Goal: Task Accomplishment & Management: Use online tool/utility

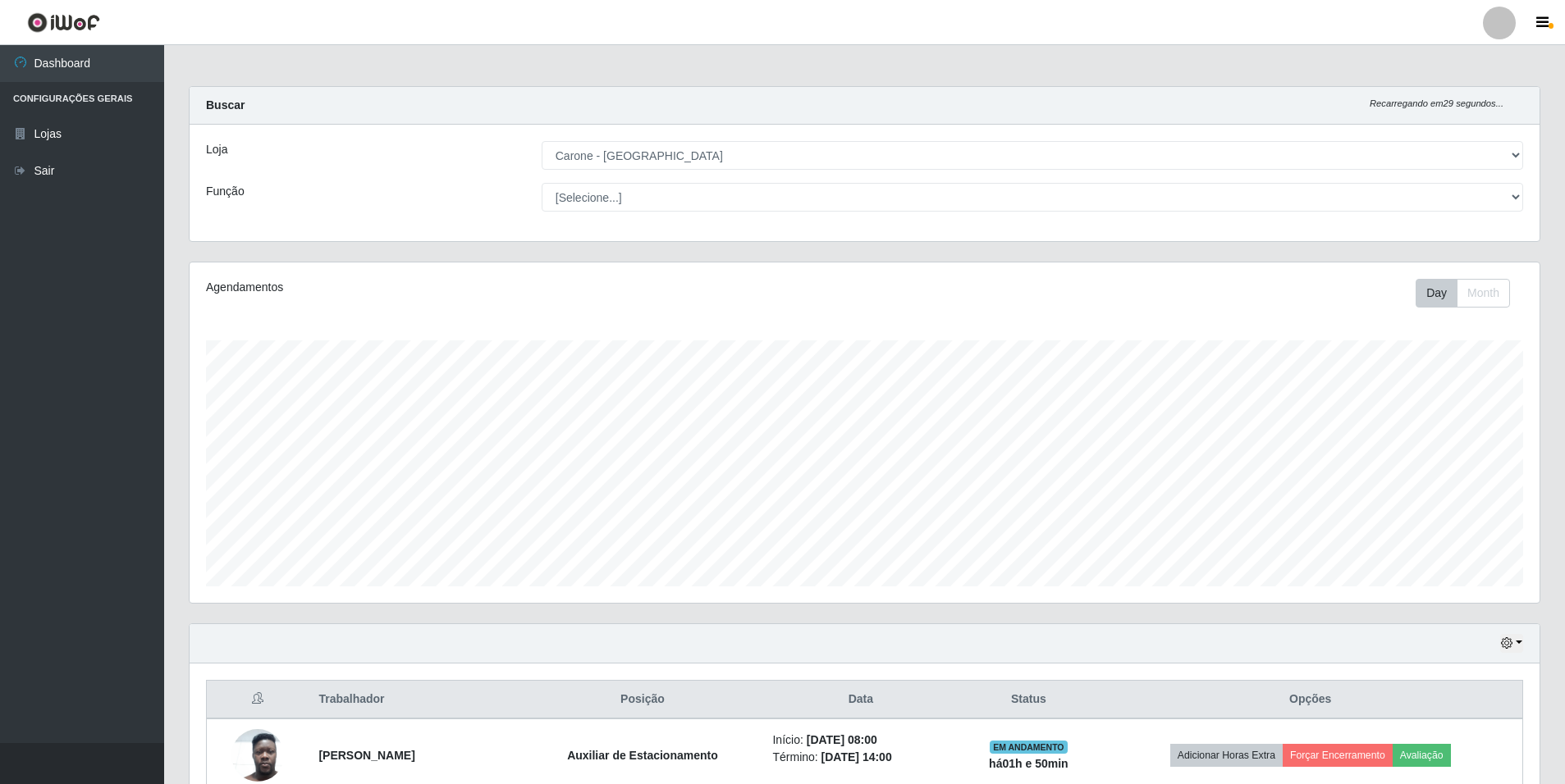
select select "528"
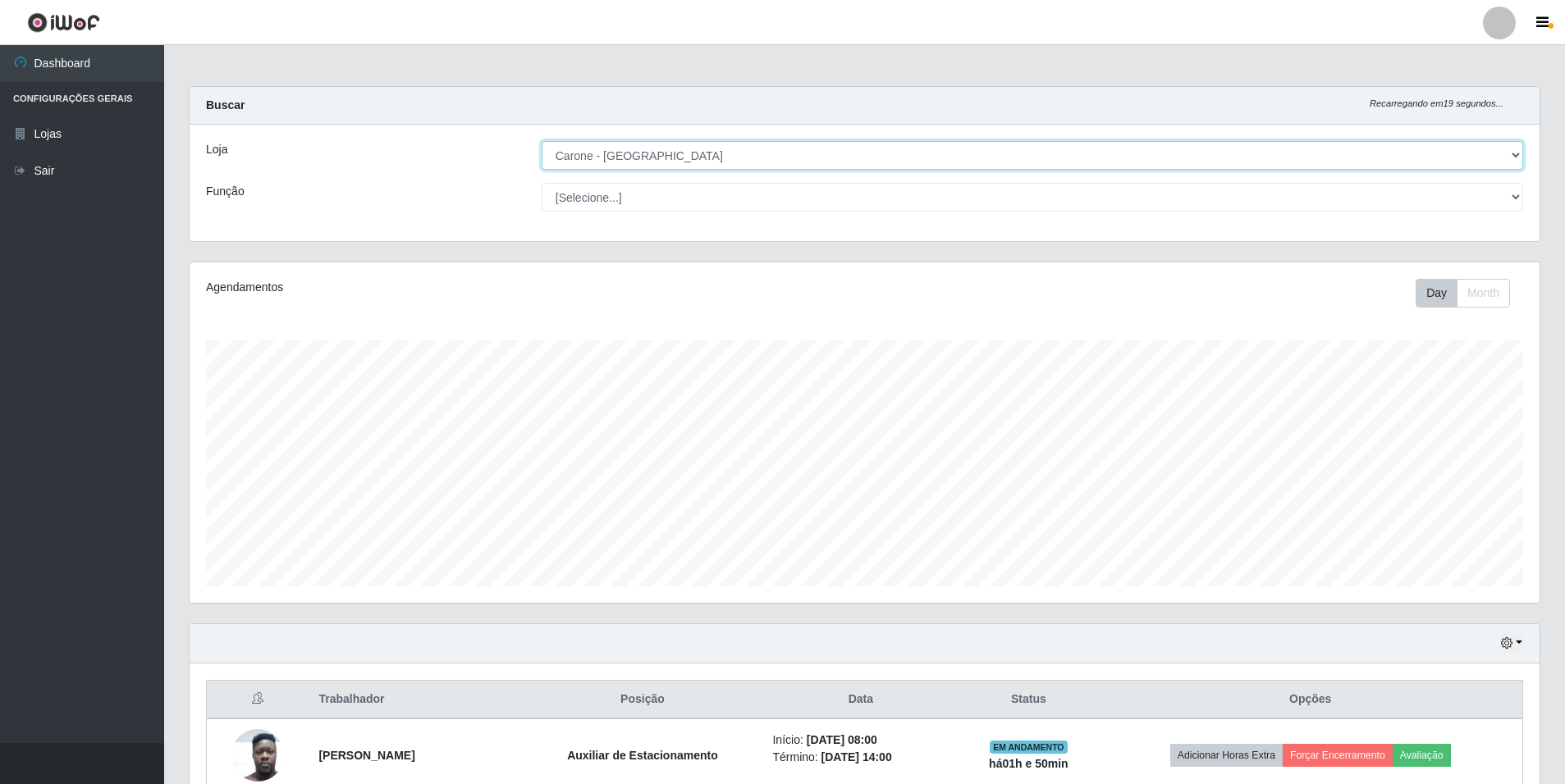
click at [1508, 155] on select "[Selecione...] [GEOGRAPHIC_DATA] - [GEOGRAPHIC_DATA]" at bounding box center [1032, 155] width 981 height 28
click at [542, 141] on select "[Selecione...] [GEOGRAPHIC_DATA] - [GEOGRAPHIC_DATA]" at bounding box center [1032, 155] width 981 height 28
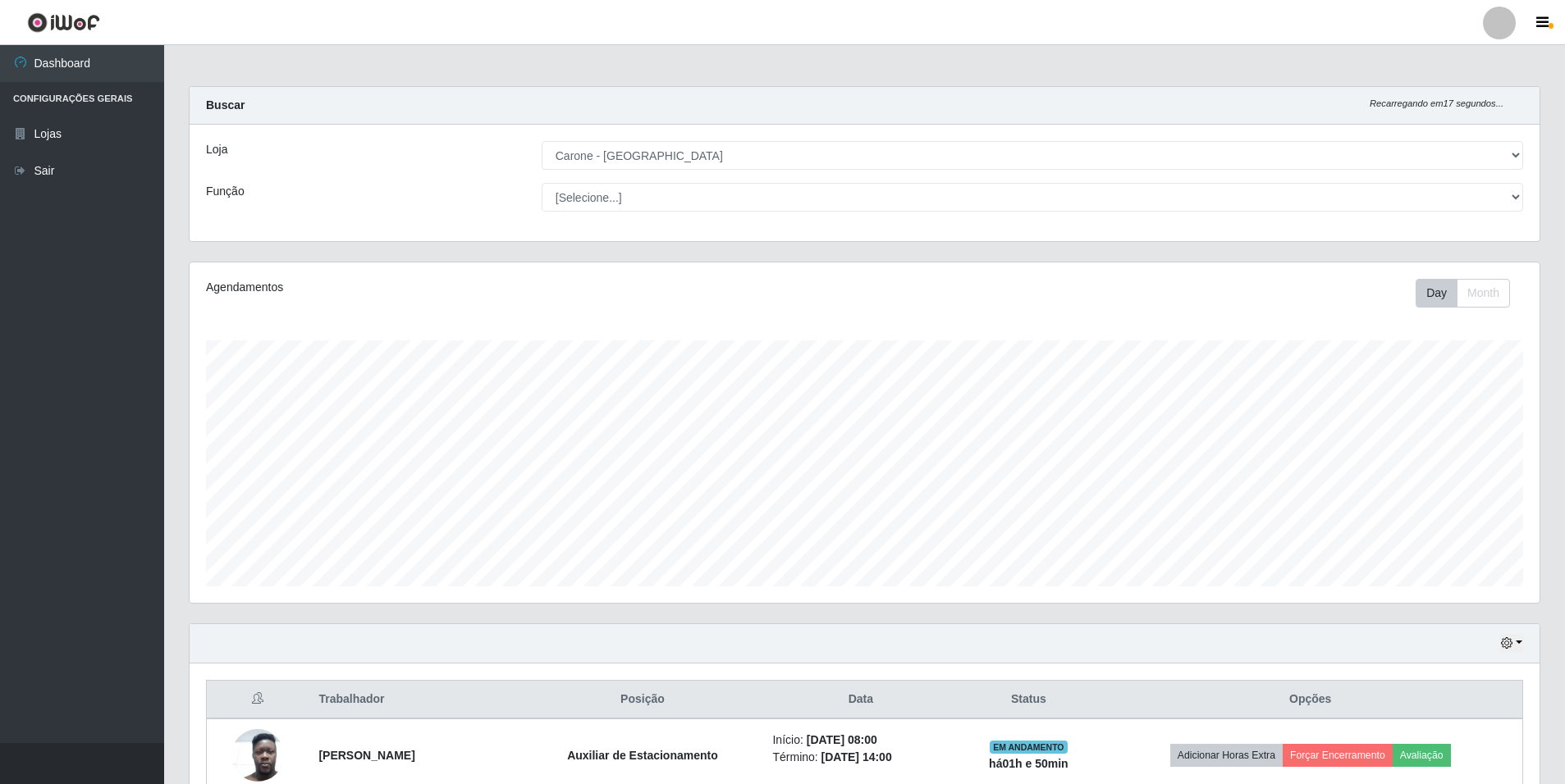
click at [1373, 216] on div "Loja [Selecione...] Carone - [GEOGRAPHIC_DATA] Função [Selecione...] Auxiliar d…" at bounding box center [865, 182] width 1350 height 116
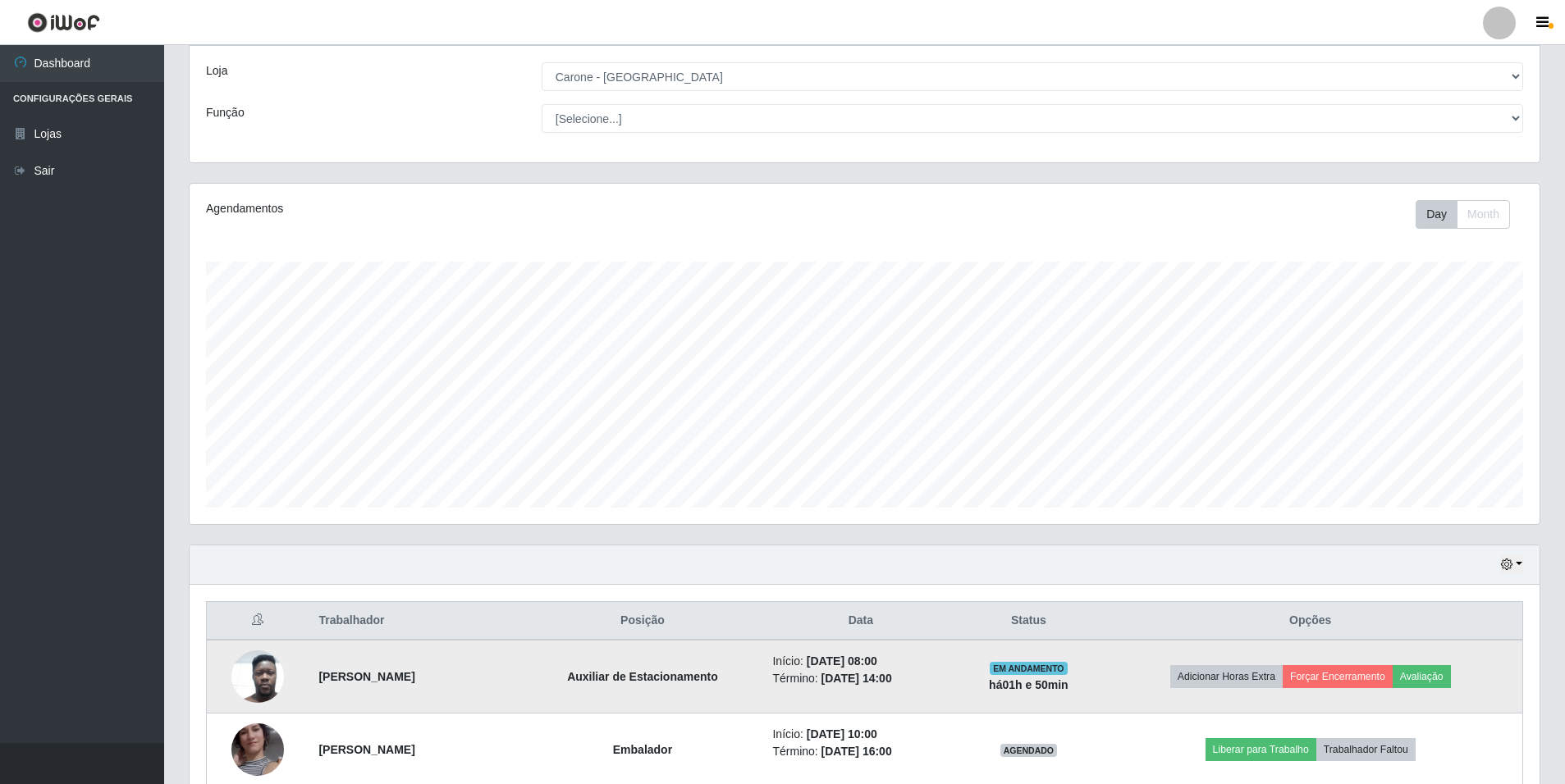
scroll to position [164, 0]
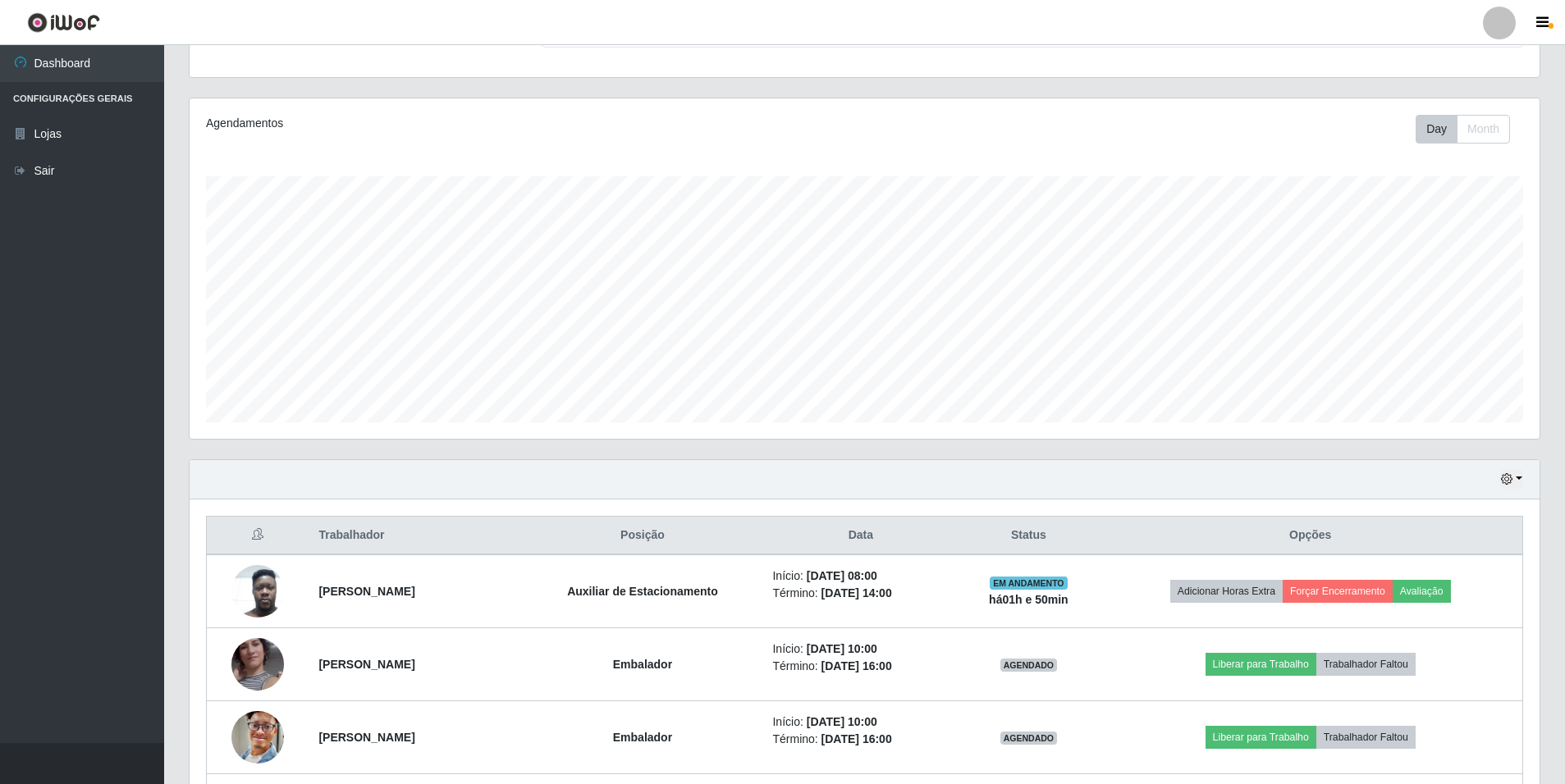
click at [1511, 488] on div "Hoje 1 dia 3 dias 1 Semana Não encerrados" at bounding box center [865, 480] width 1350 height 40
click at [1510, 480] on icon "button" at bounding box center [1506, 479] width 11 height 11
click at [1455, 583] on button "3 dias" at bounding box center [1456, 577] width 129 height 34
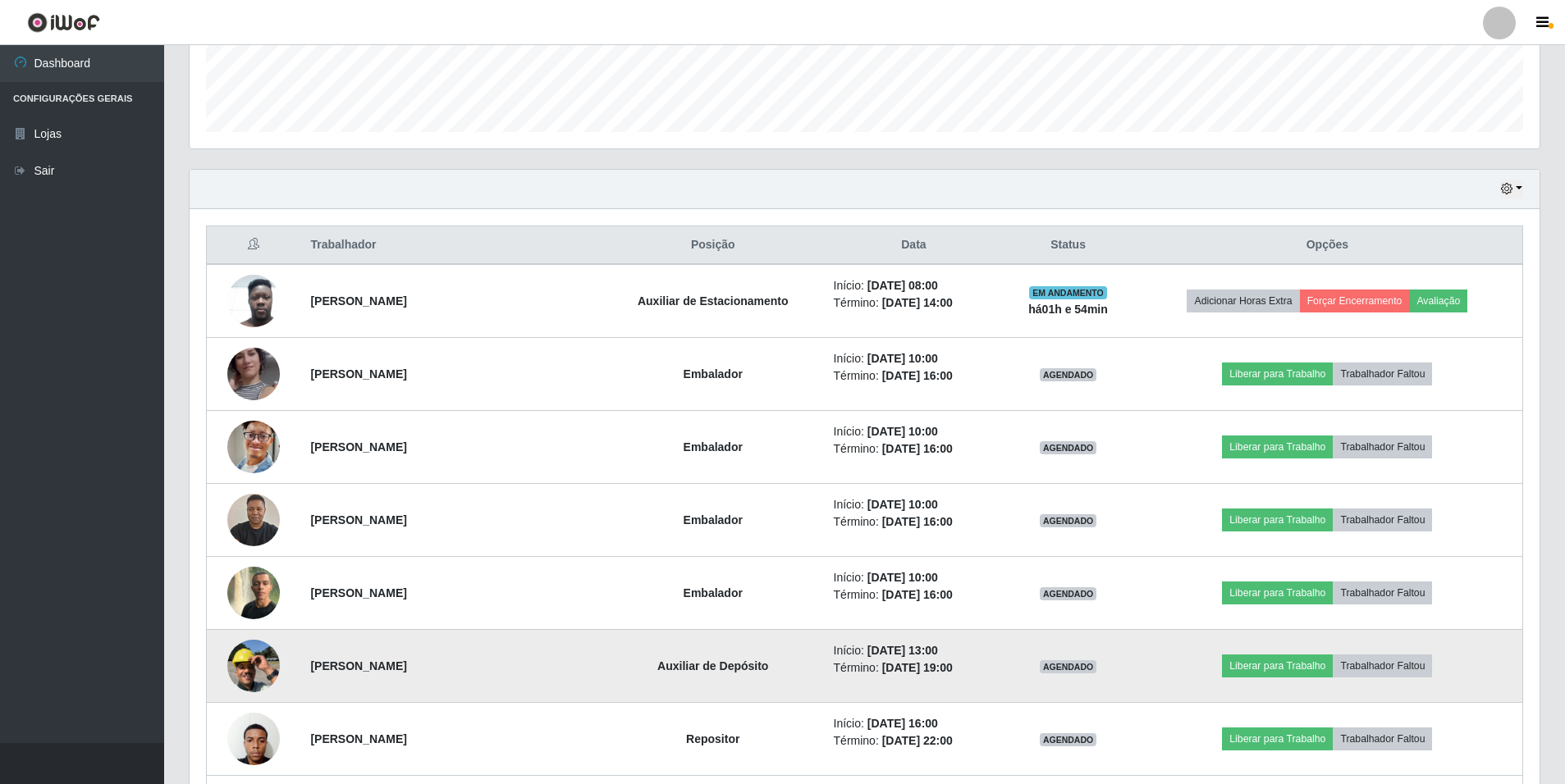
scroll to position [492, 0]
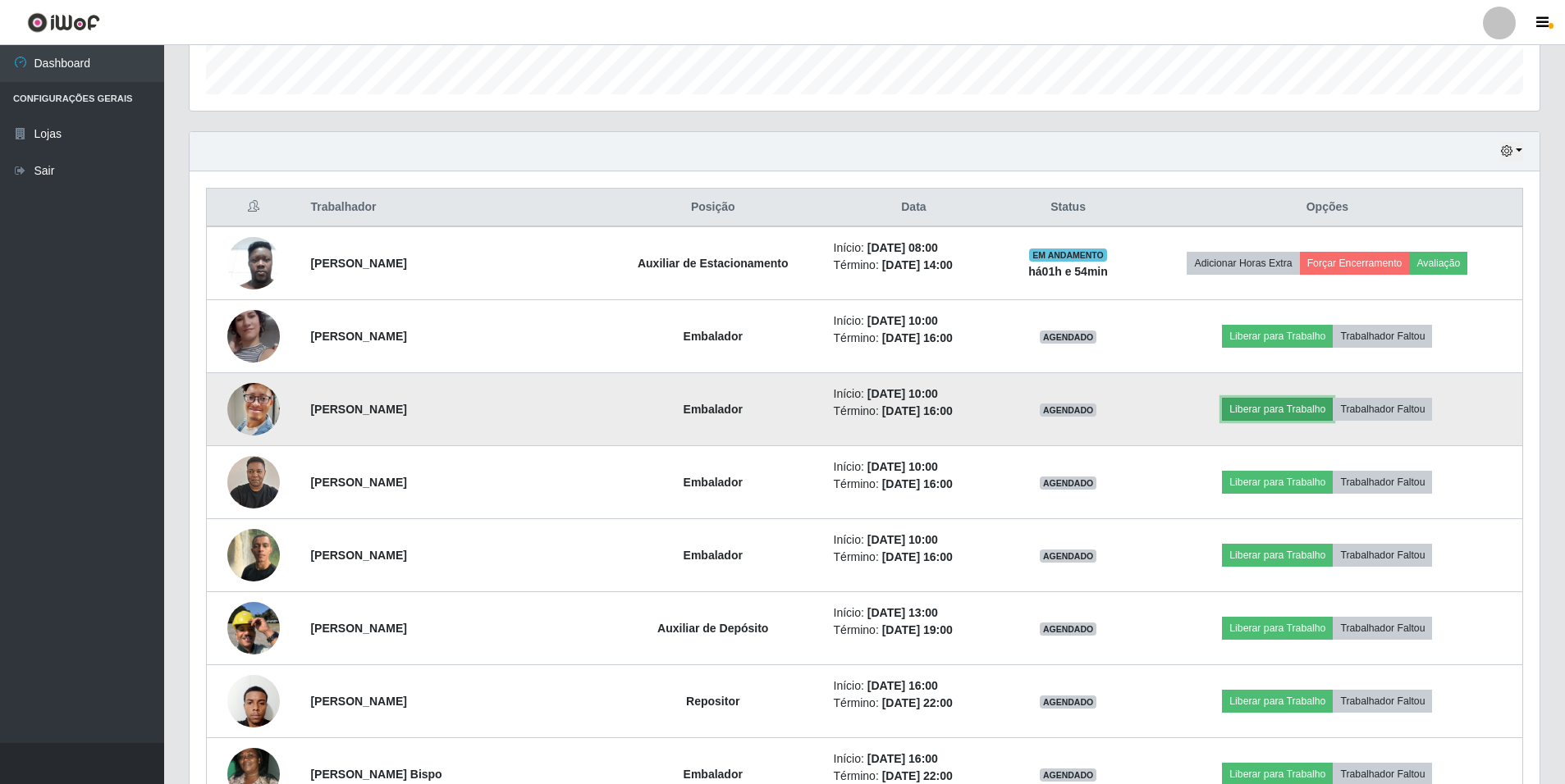
click at [1256, 408] on button "Liberar para Trabalho" at bounding box center [1277, 409] width 111 height 23
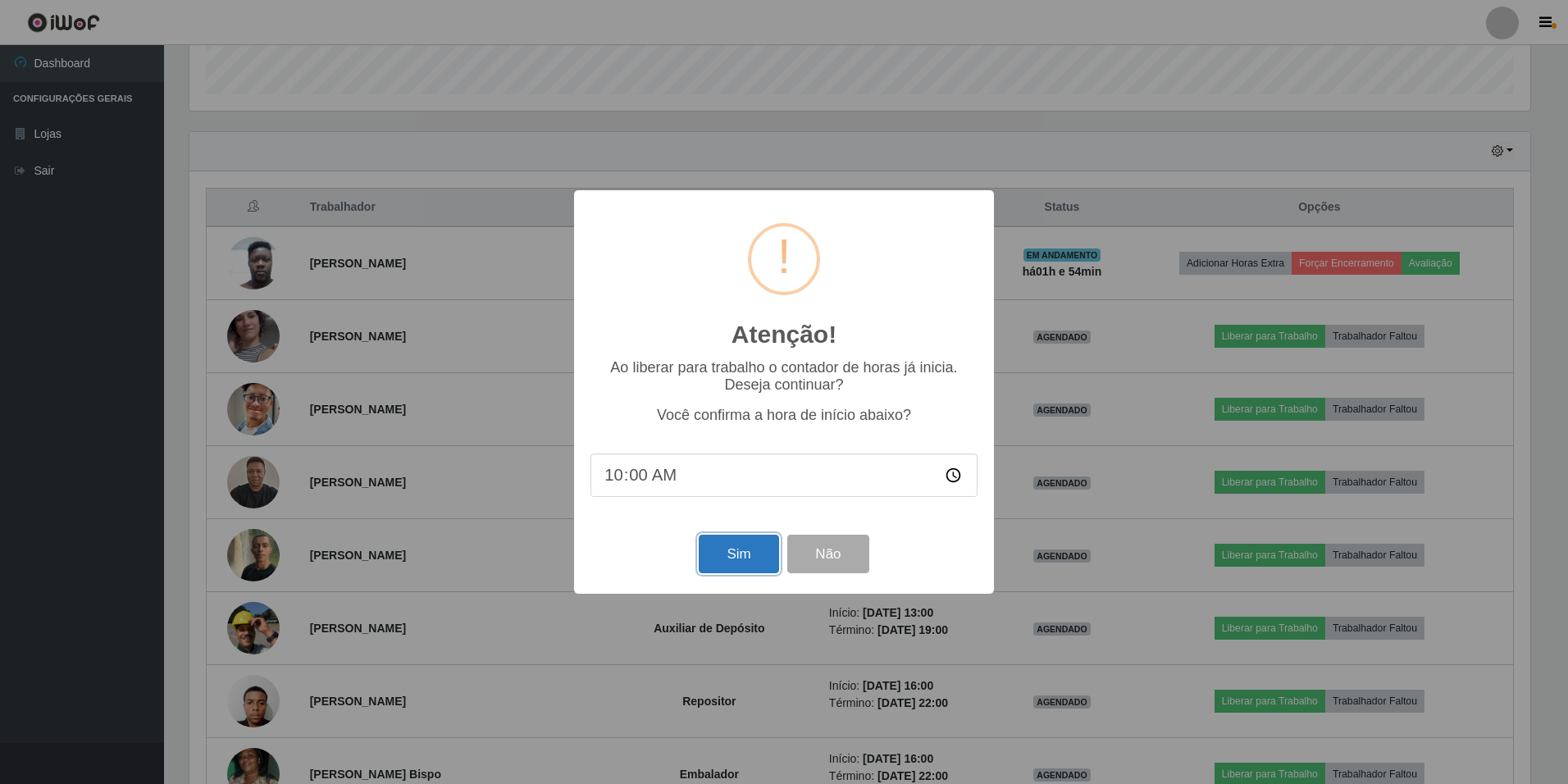
click at [744, 548] on button "Sim" at bounding box center [739, 554] width 79 height 39
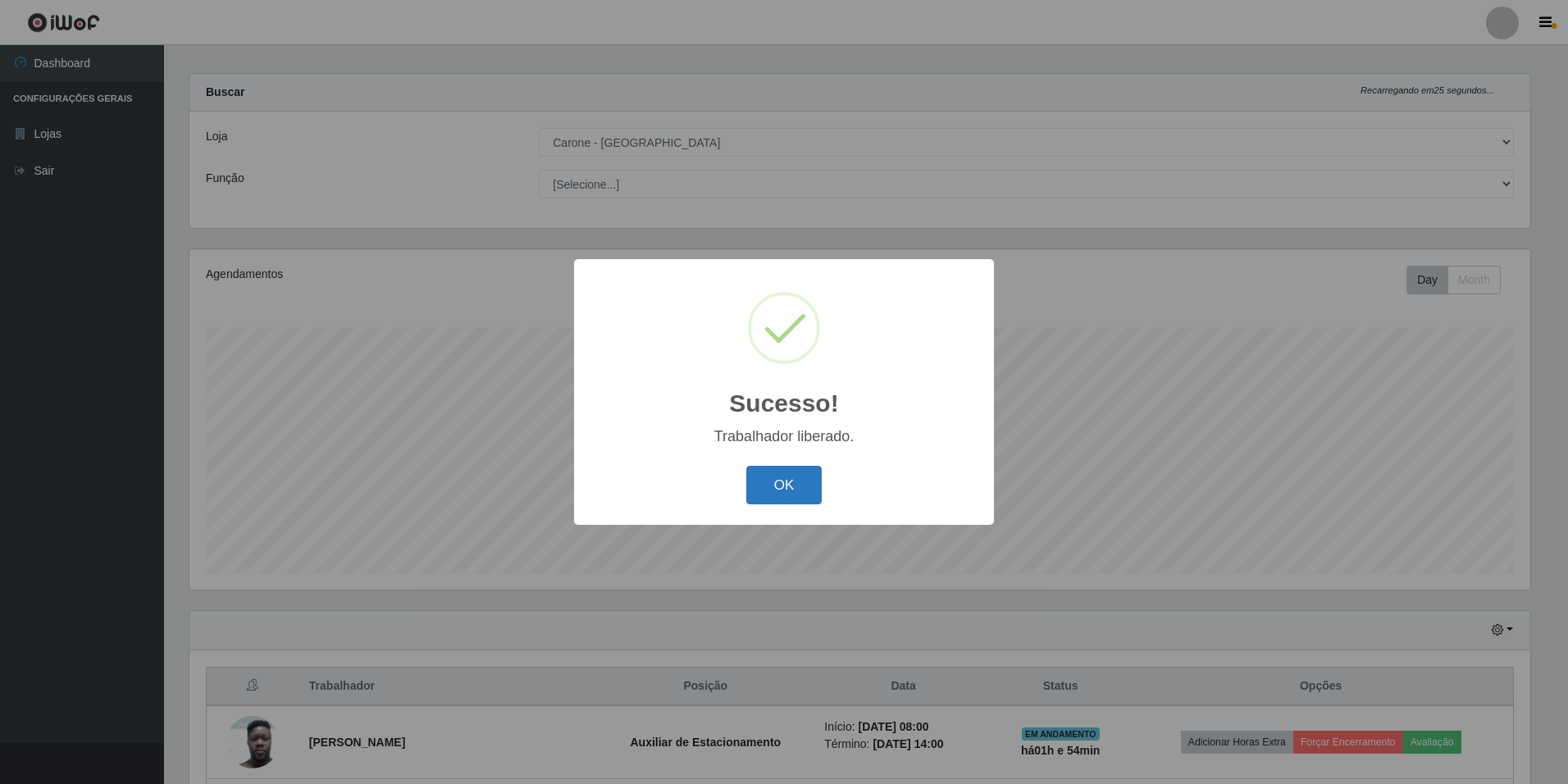
click at [802, 486] on button "OK" at bounding box center [784, 485] width 77 height 39
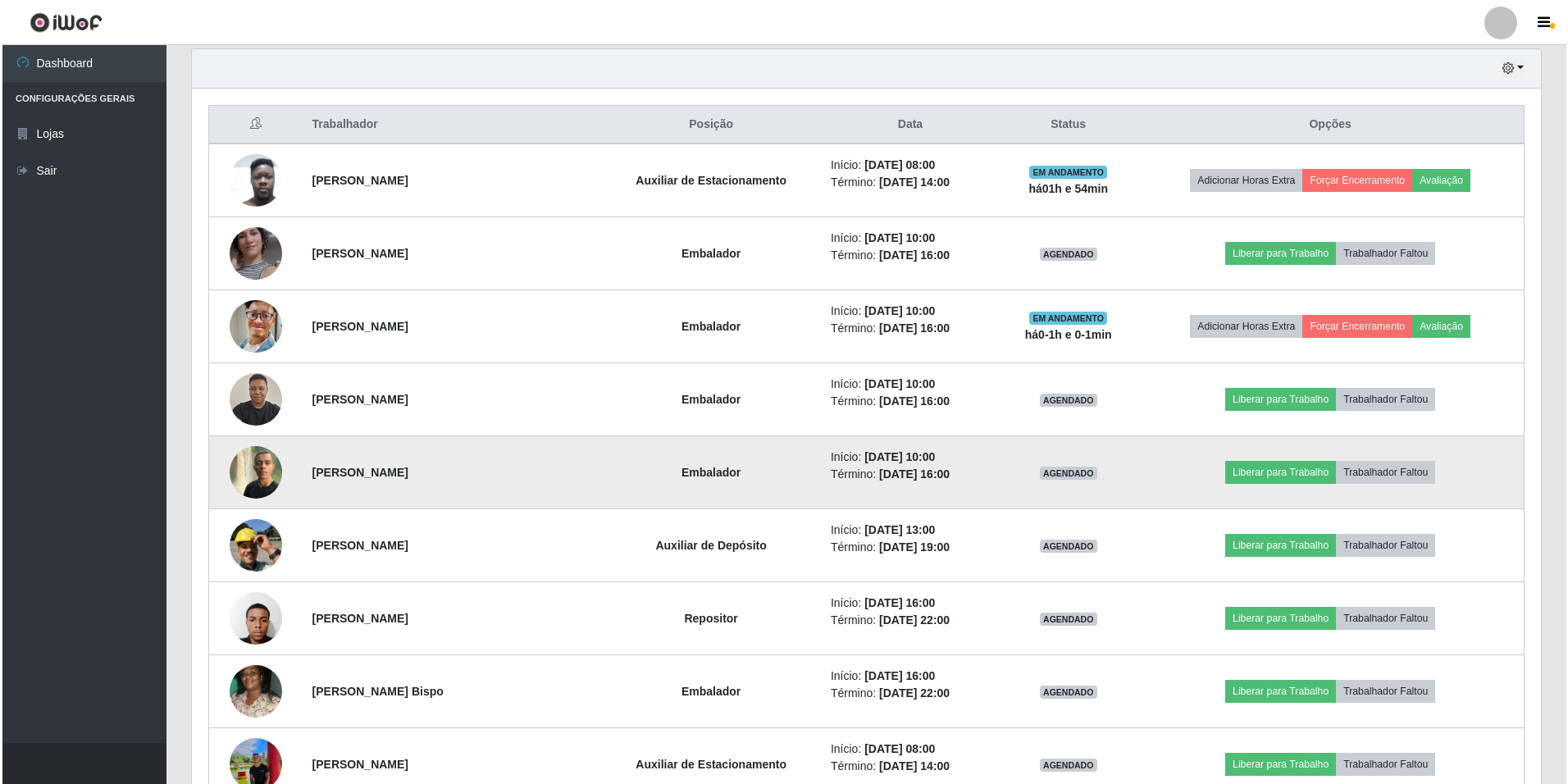
scroll to position [588, 0]
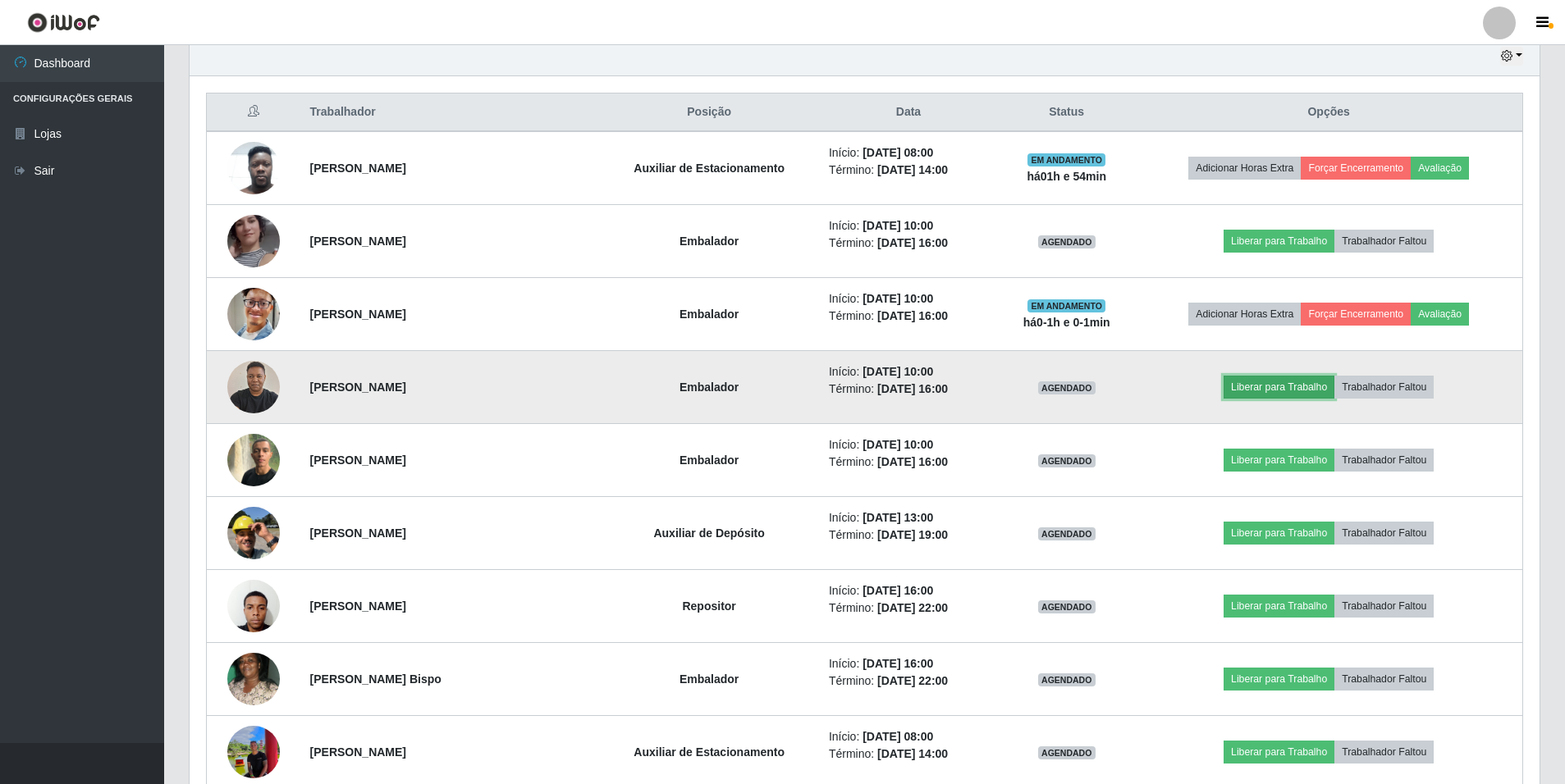
click at [1310, 386] on button "Liberar para Trabalho" at bounding box center [1278, 387] width 111 height 23
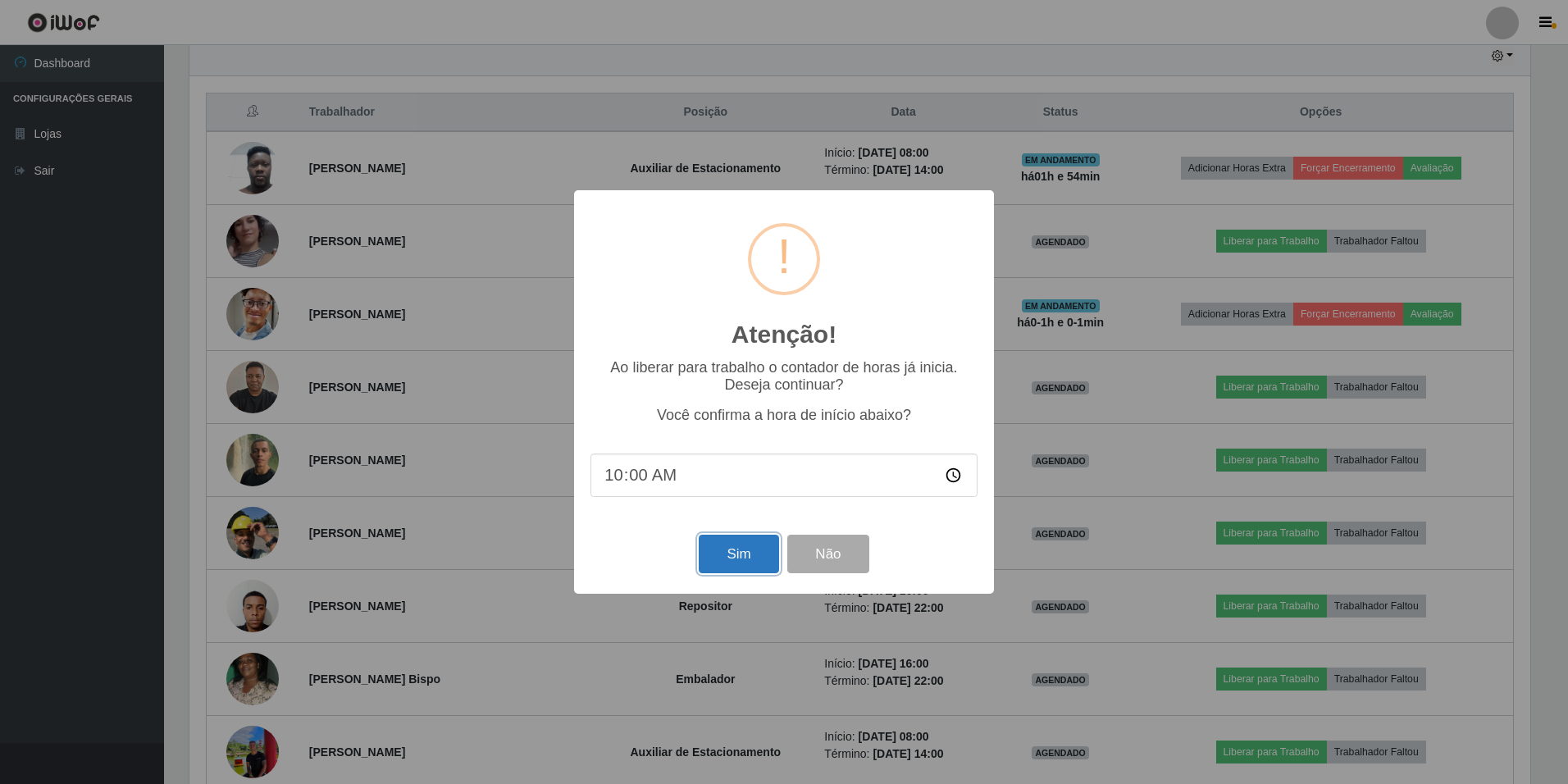
click at [739, 566] on button "Sim" at bounding box center [739, 554] width 79 height 39
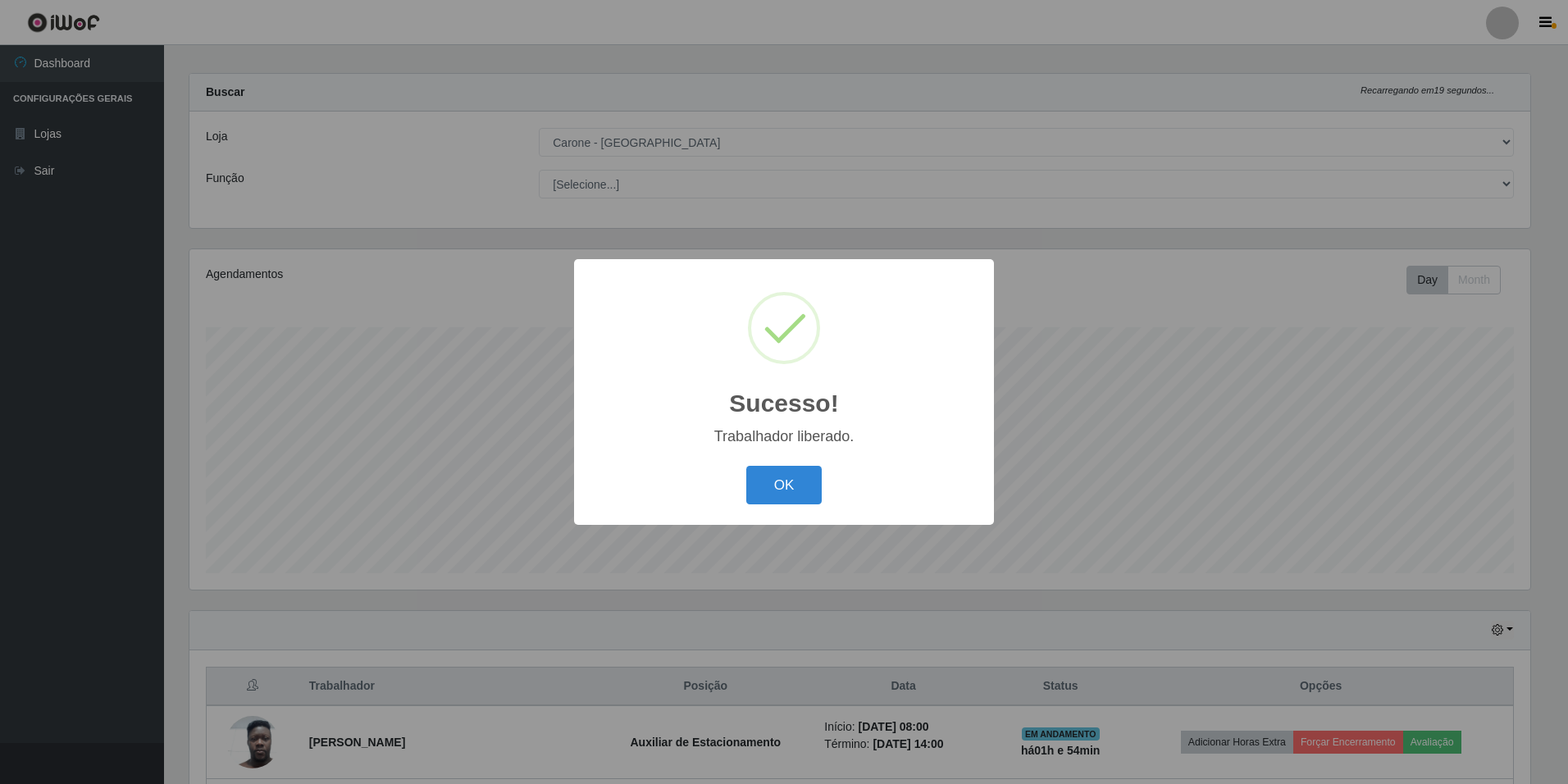
click at [822, 478] on div "OK Cancel" at bounding box center [784, 485] width 387 height 46
click at [795, 485] on button "OK" at bounding box center [784, 485] width 77 height 39
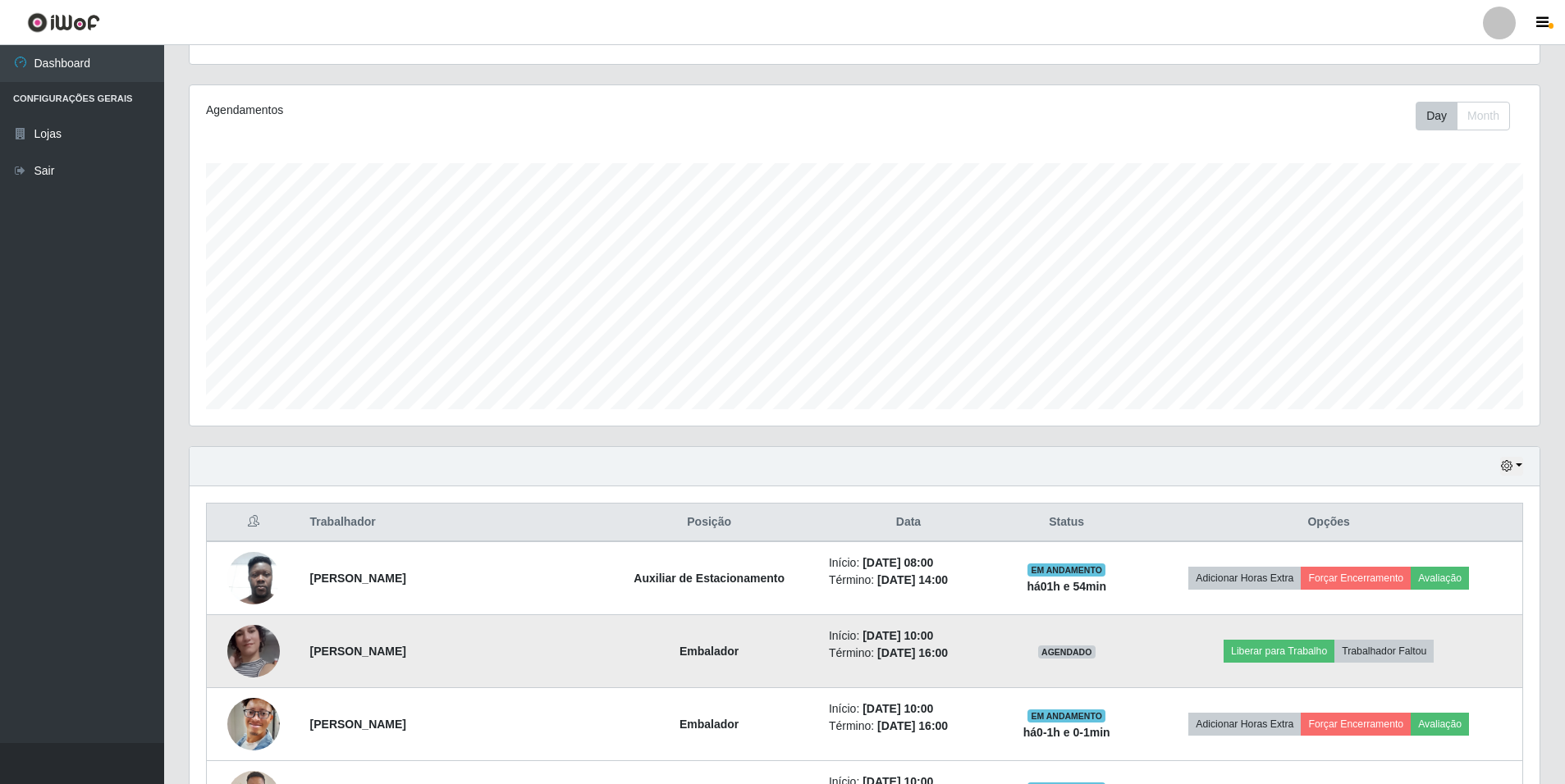
scroll to position [423, 0]
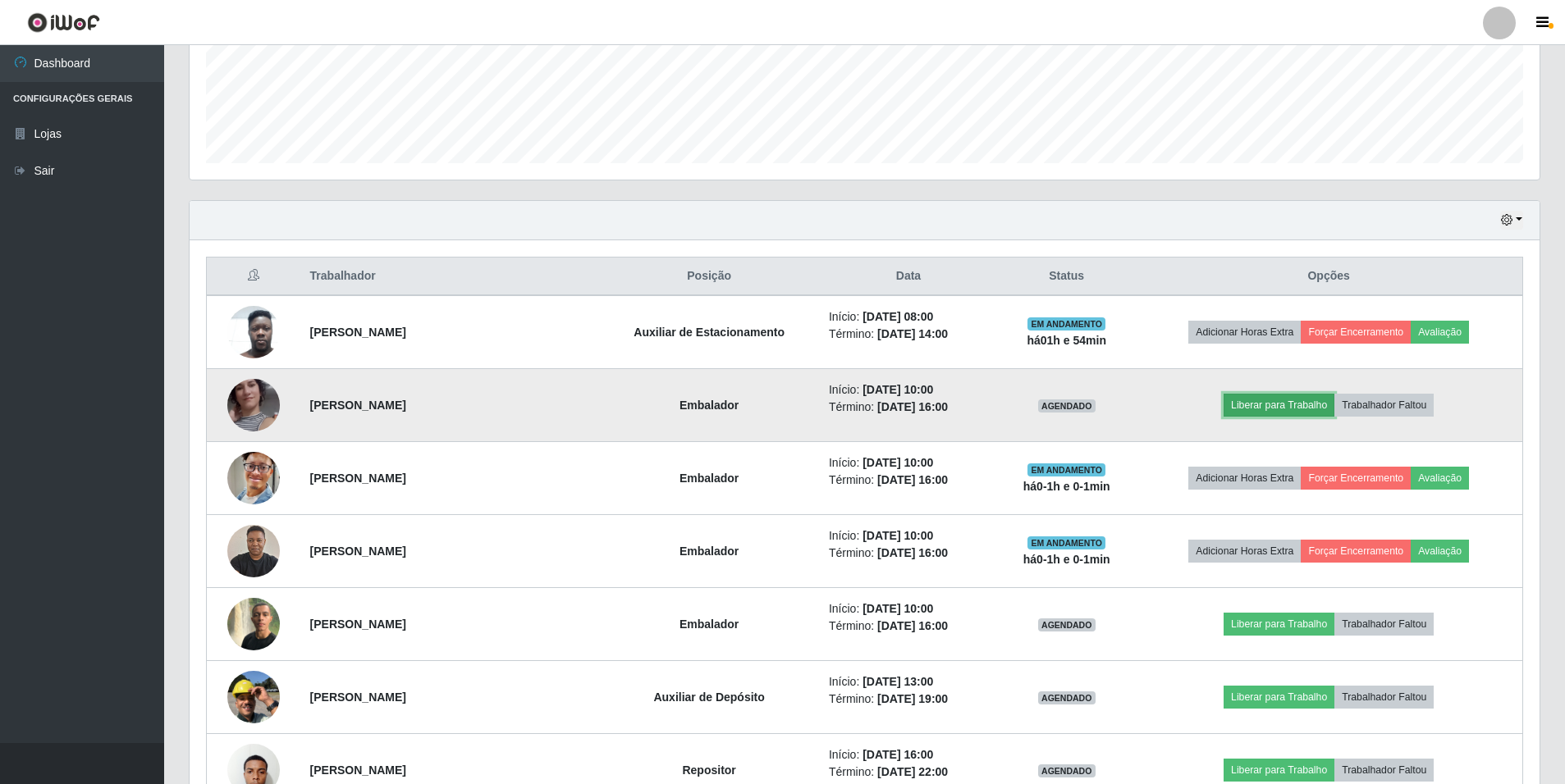
click at [1279, 416] on button "Liberar para Trabalho" at bounding box center [1278, 405] width 111 height 23
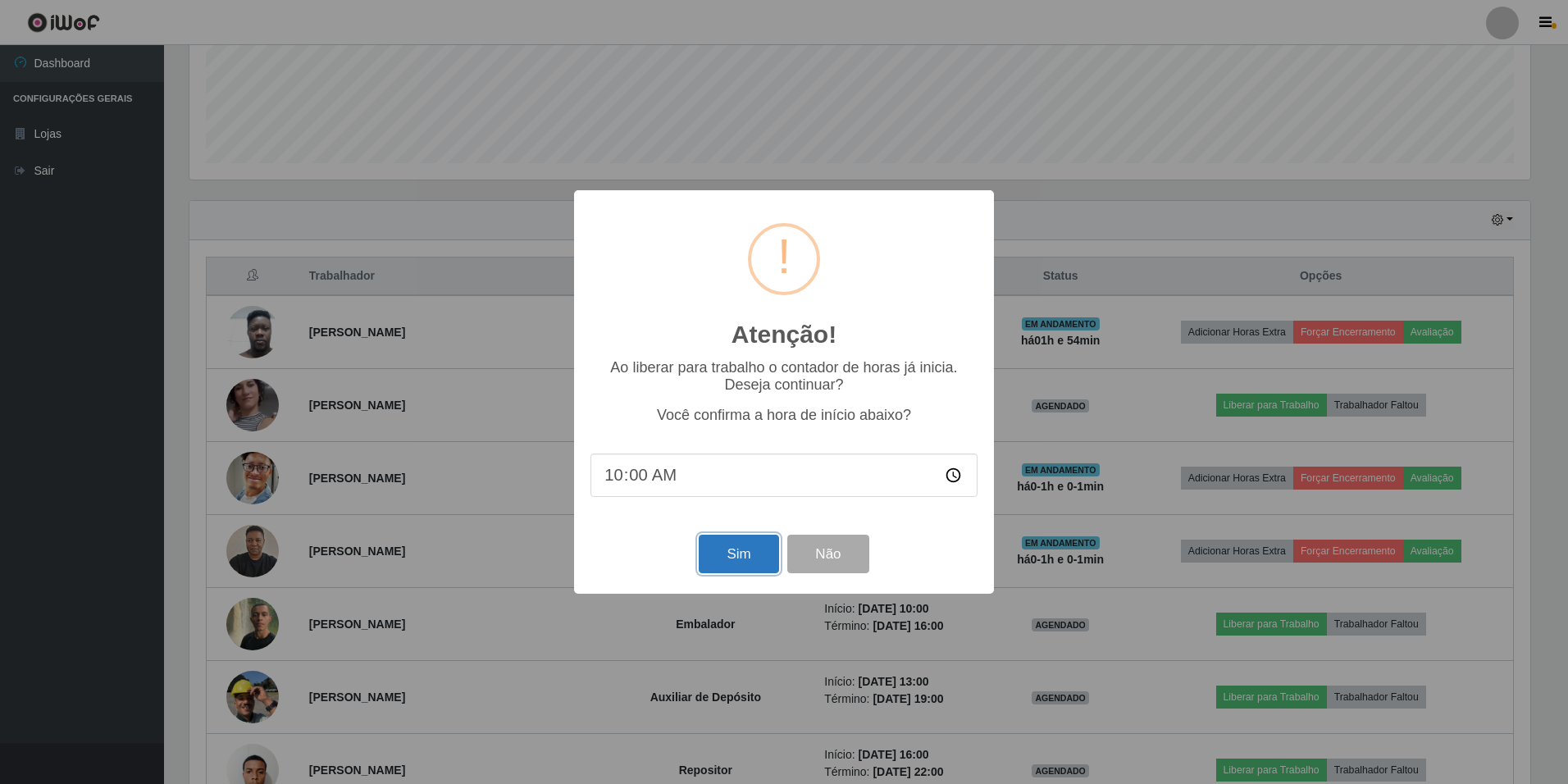
click at [732, 553] on button "Sim" at bounding box center [739, 554] width 79 height 39
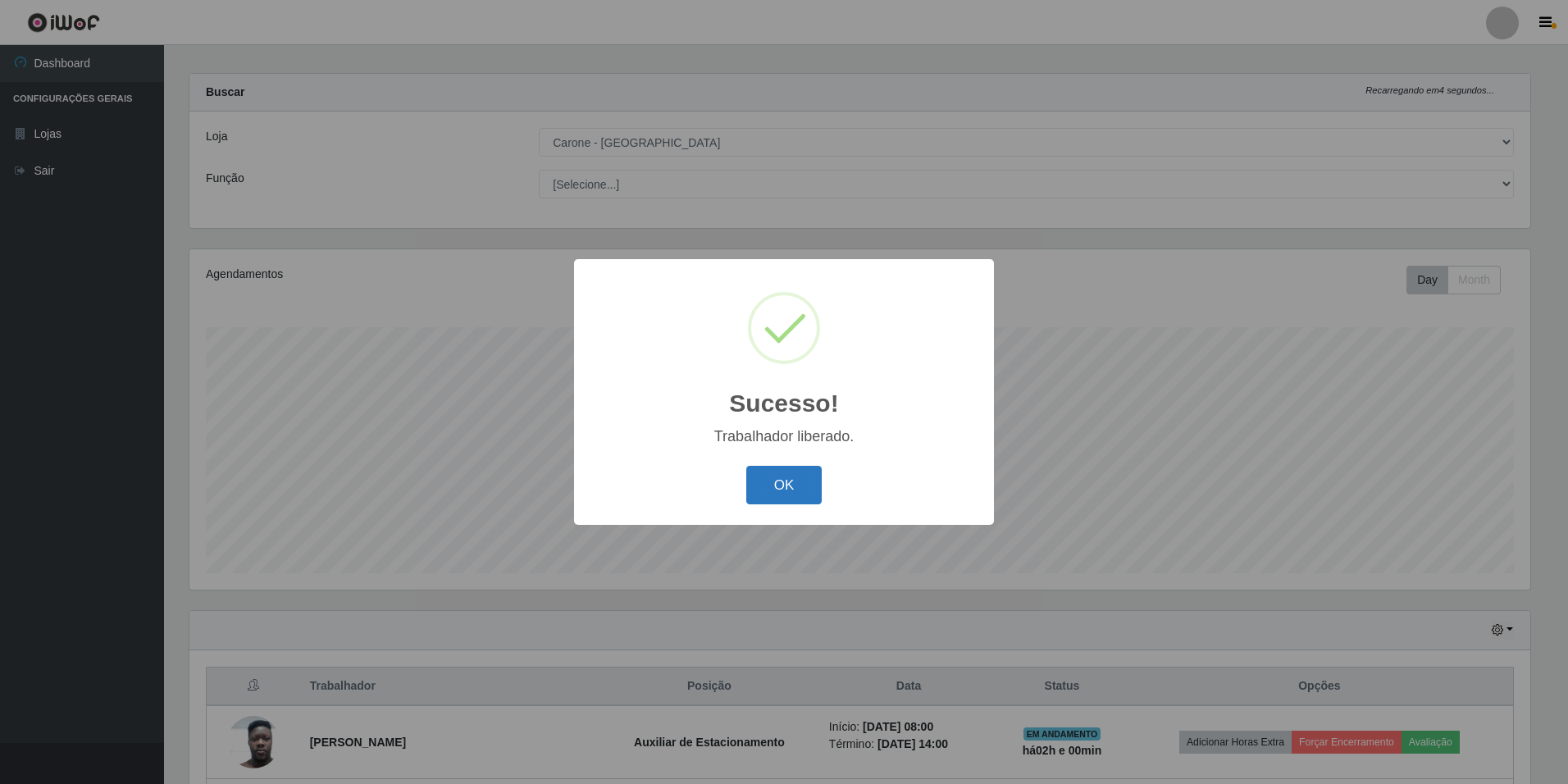
click at [772, 493] on button "OK" at bounding box center [784, 485] width 77 height 39
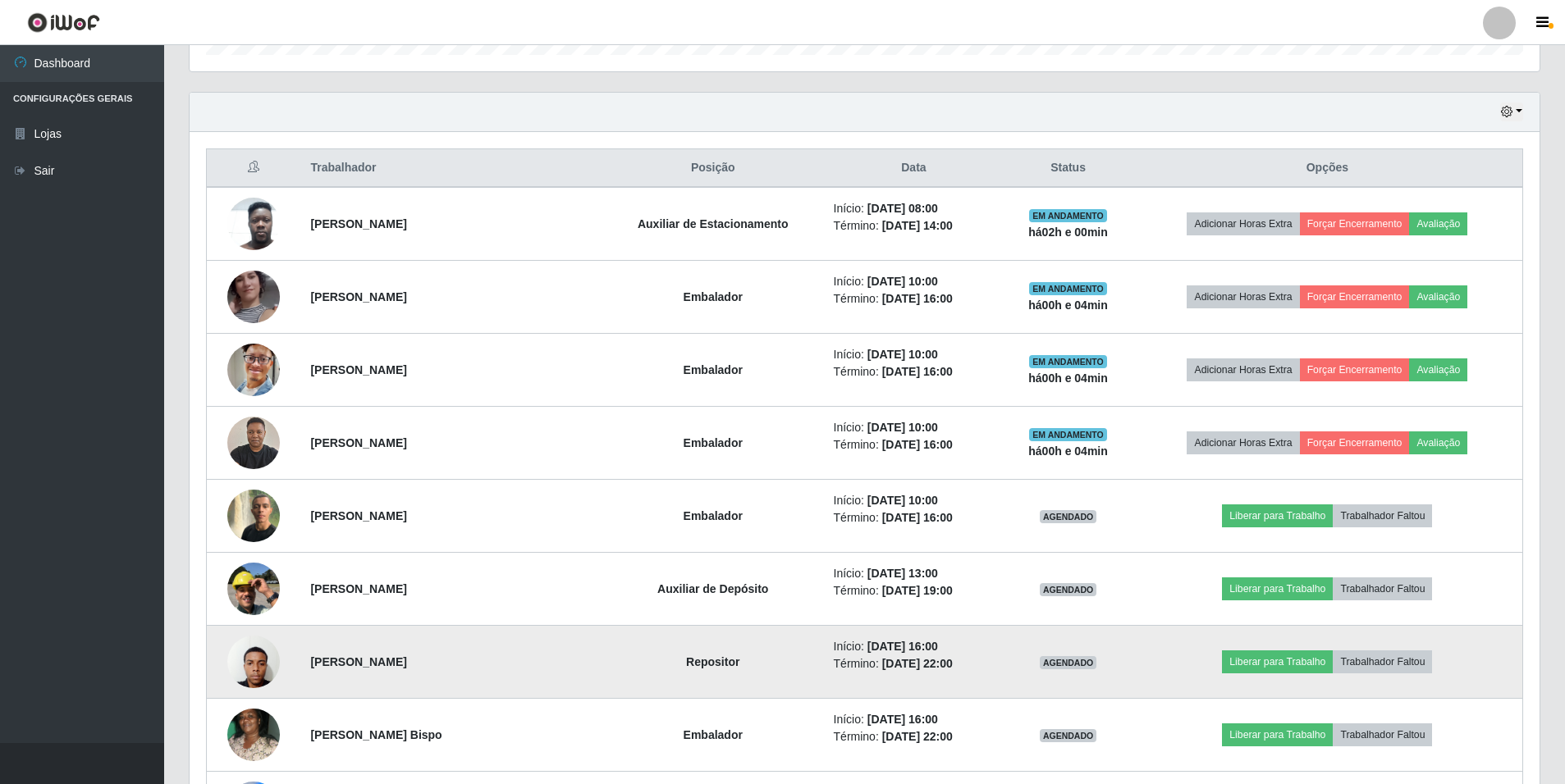
scroll to position [588, 0]
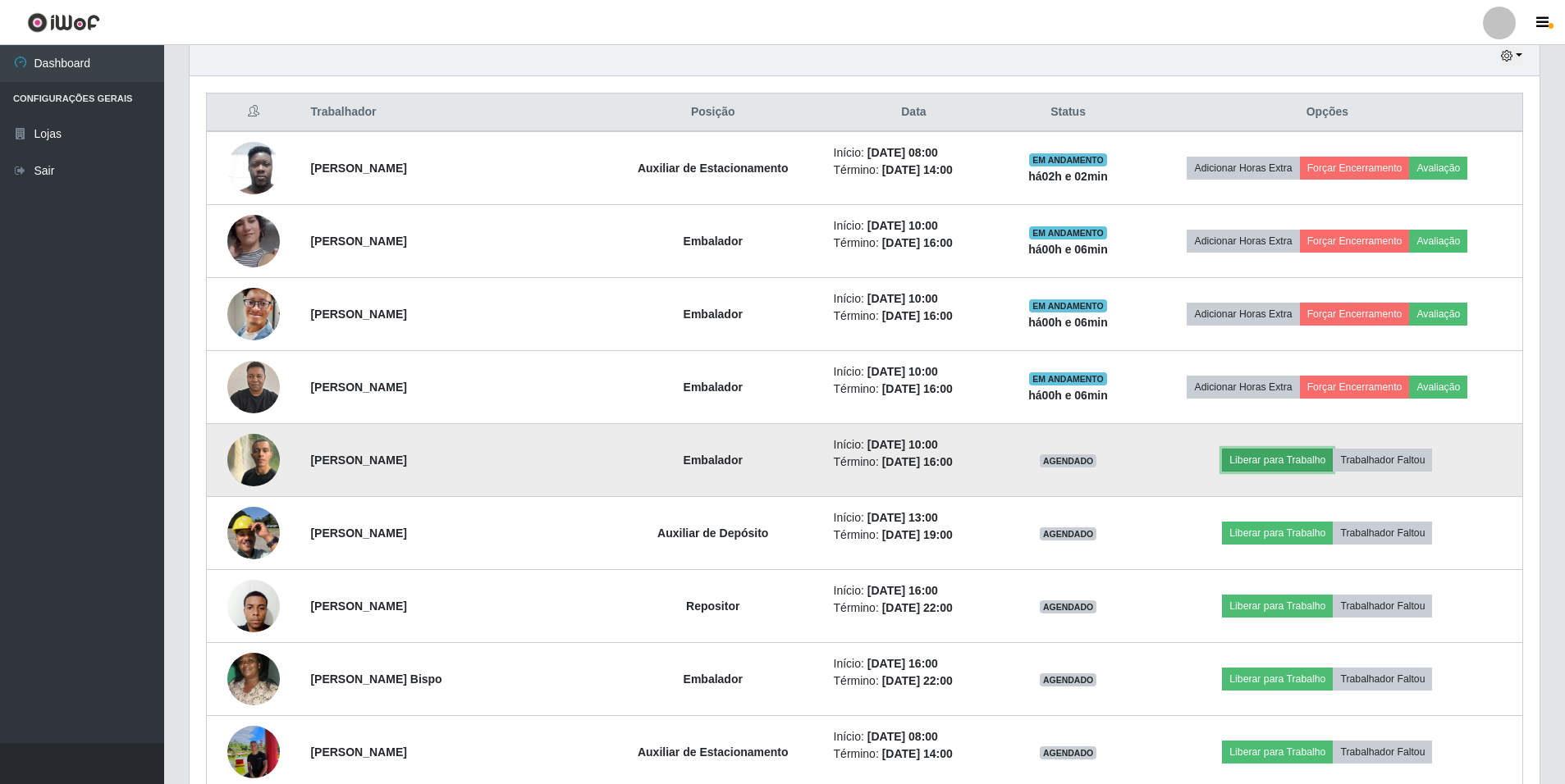
click at [1263, 465] on button "Liberar para Trabalho" at bounding box center [1277, 460] width 111 height 23
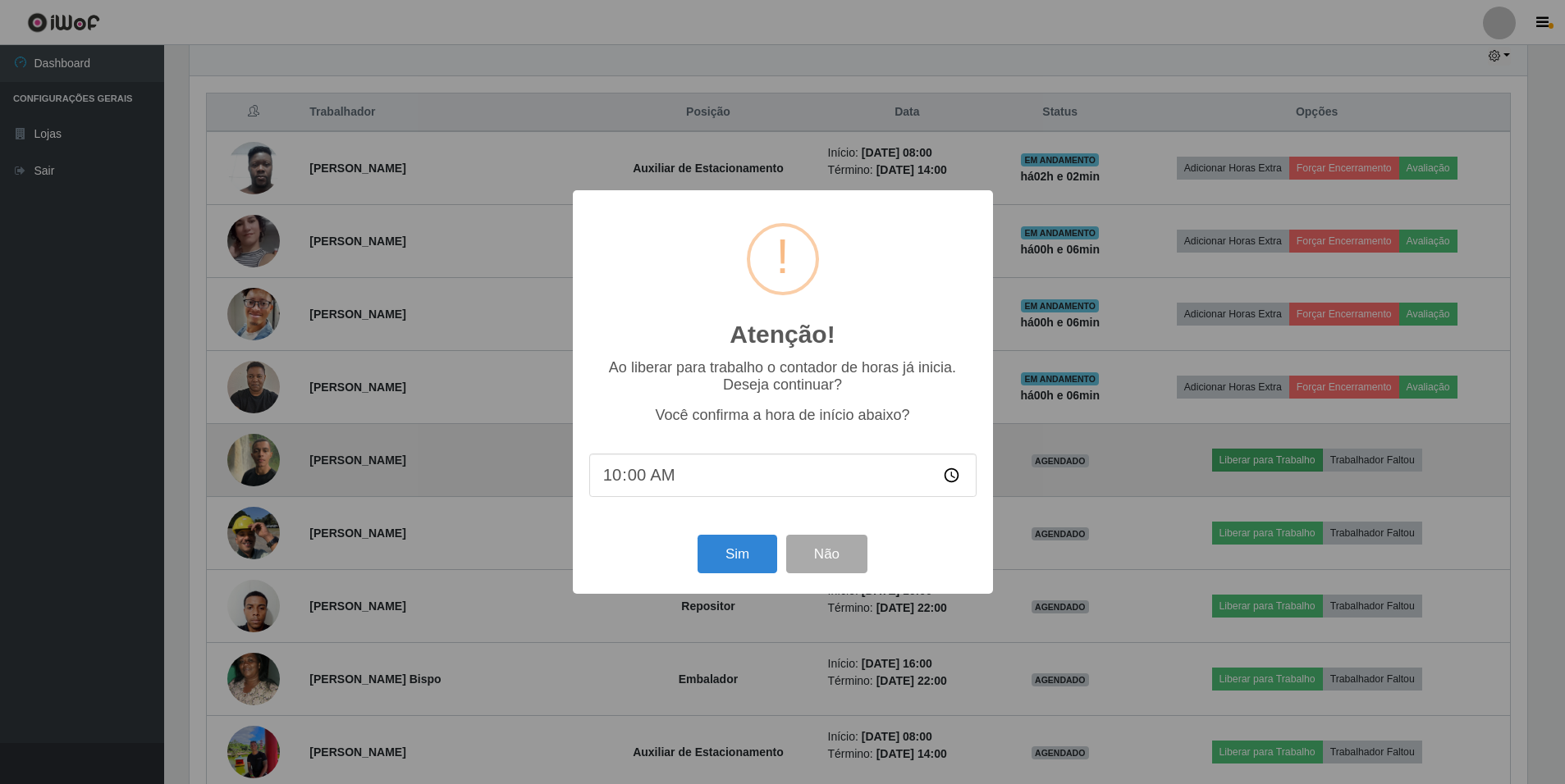
scroll to position [340, 1341]
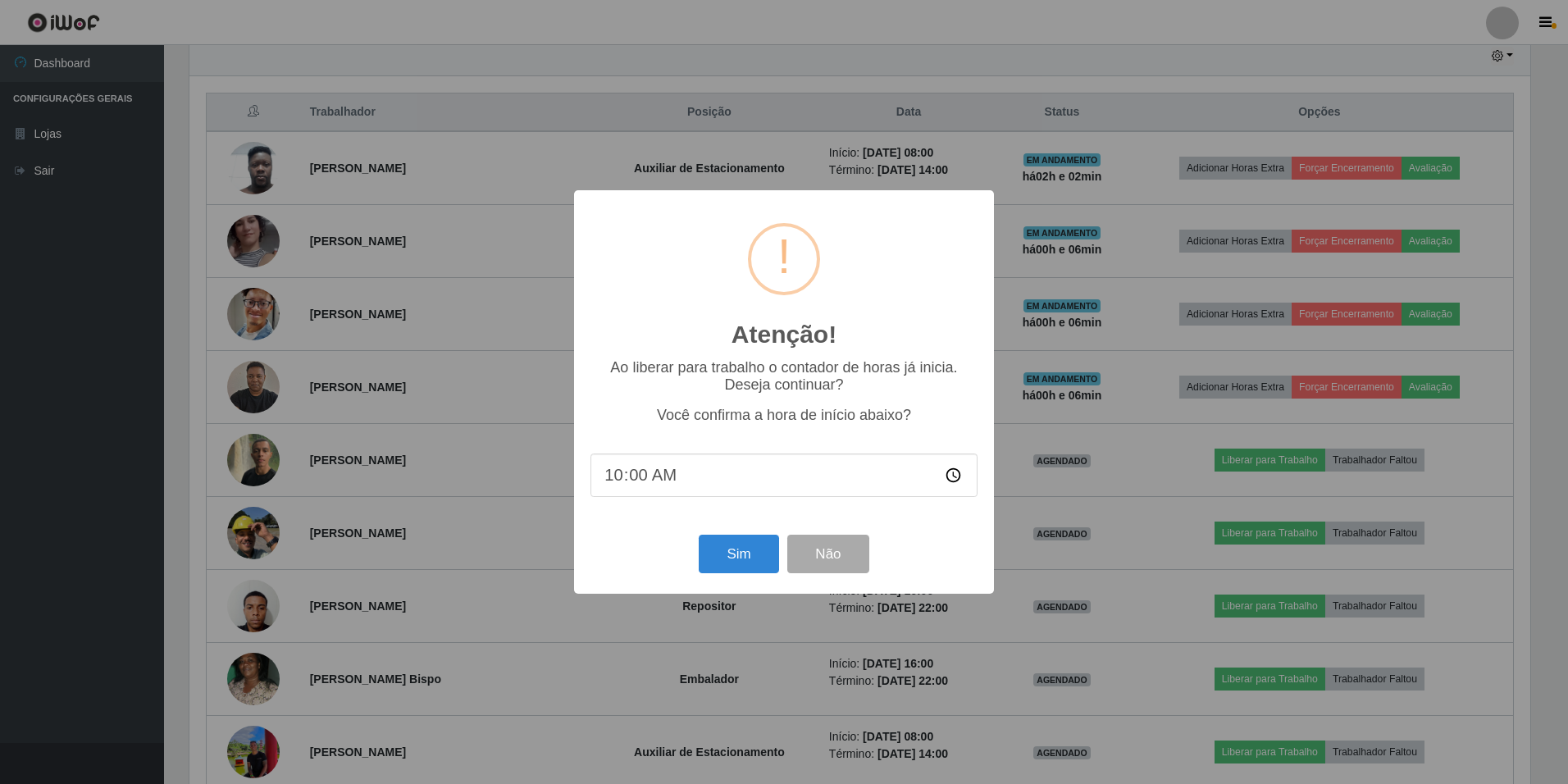
click at [649, 479] on input "10:00" at bounding box center [784, 475] width 387 height 43
click at [648, 478] on input "10:00" at bounding box center [784, 475] width 387 height 43
click at [638, 479] on input "10:00" at bounding box center [784, 475] width 387 height 43
type input "10:04"
click at [758, 531] on div "Atenção! × Ao liberar para trabalho o contador de horas já inicia. Deseja conti…" at bounding box center [784, 391] width 419 height 403
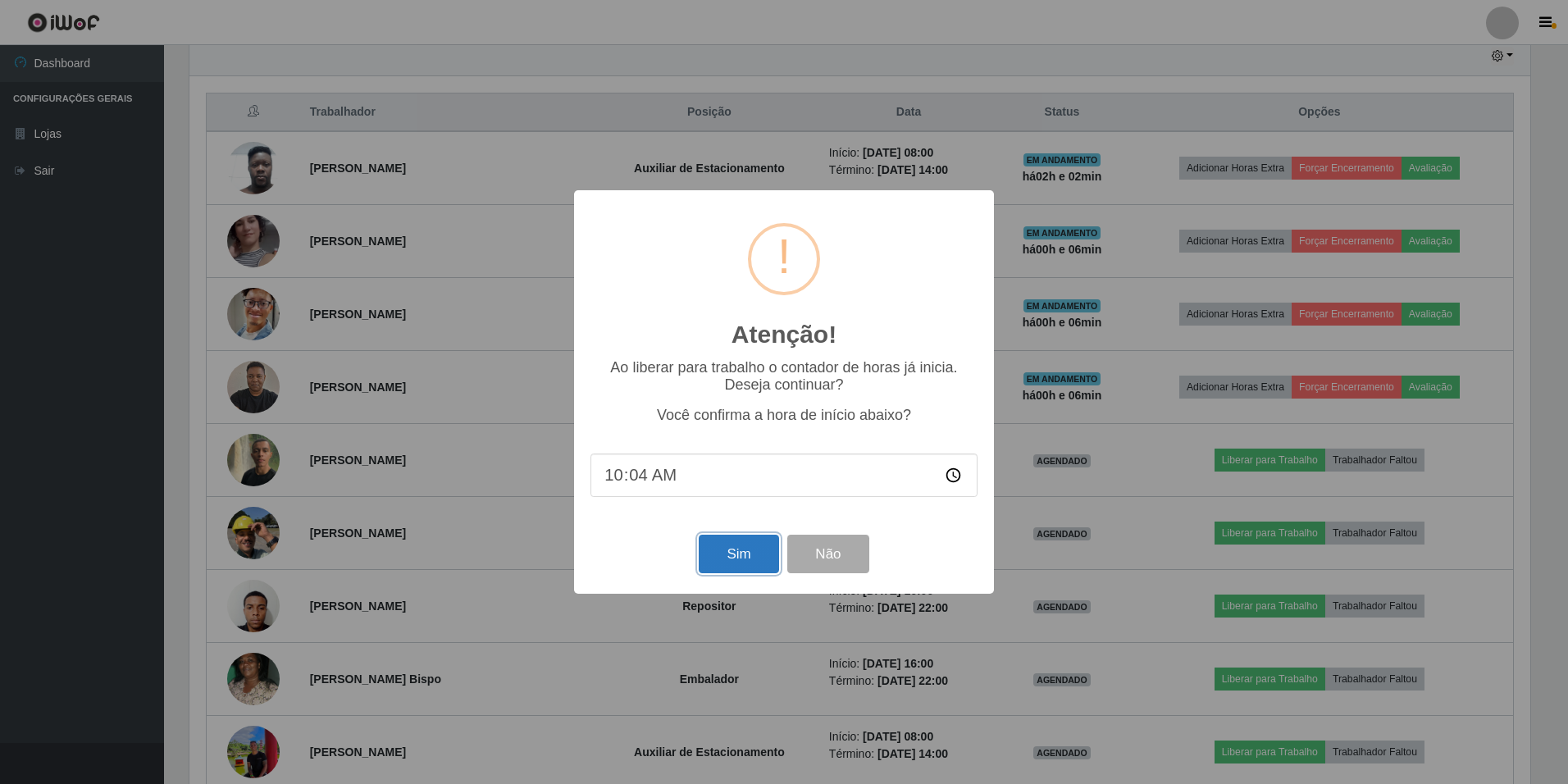
click at [725, 552] on button "Sim" at bounding box center [739, 554] width 79 height 39
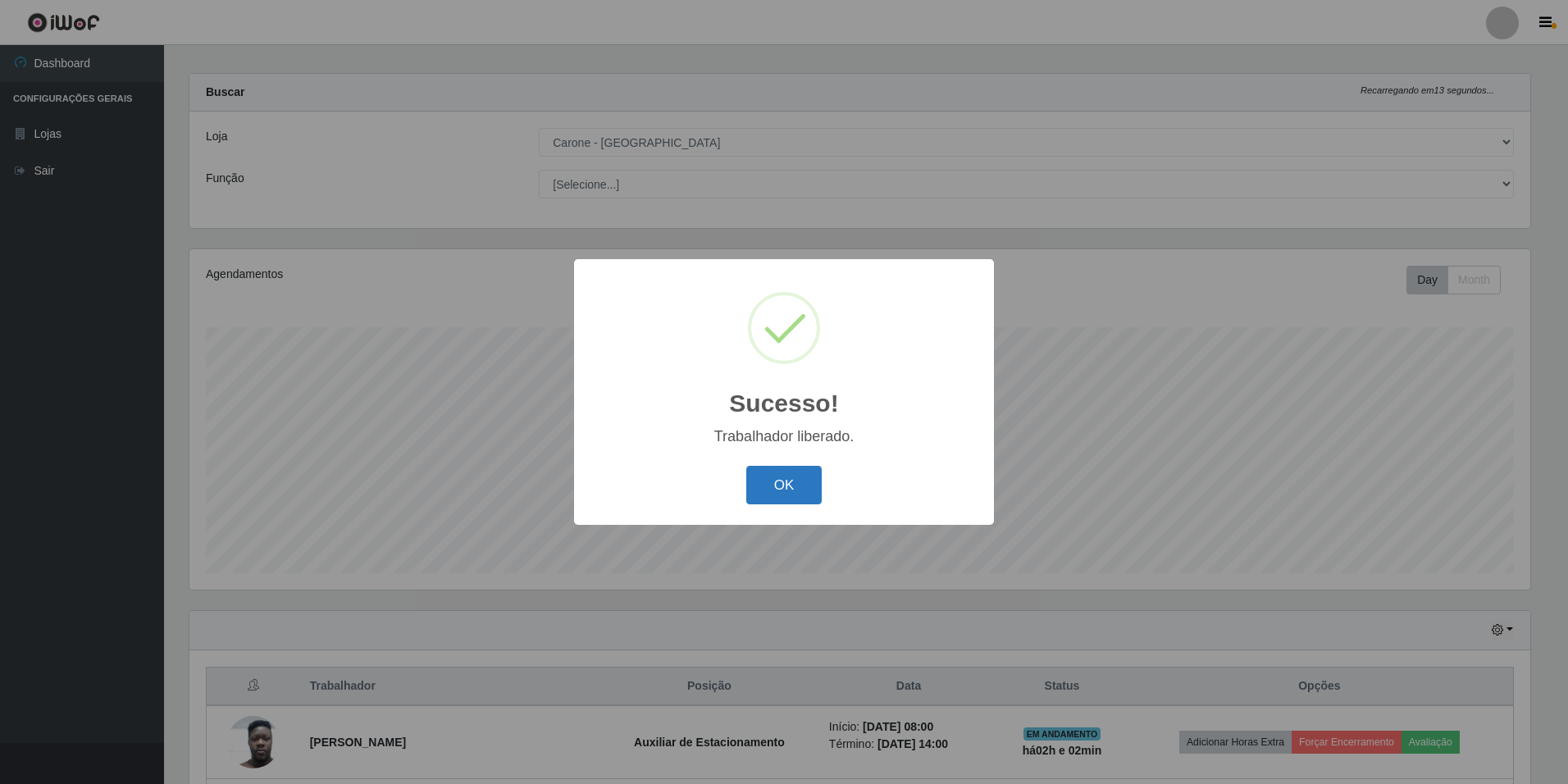
click at [767, 500] on button "OK" at bounding box center [784, 485] width 77 height 39
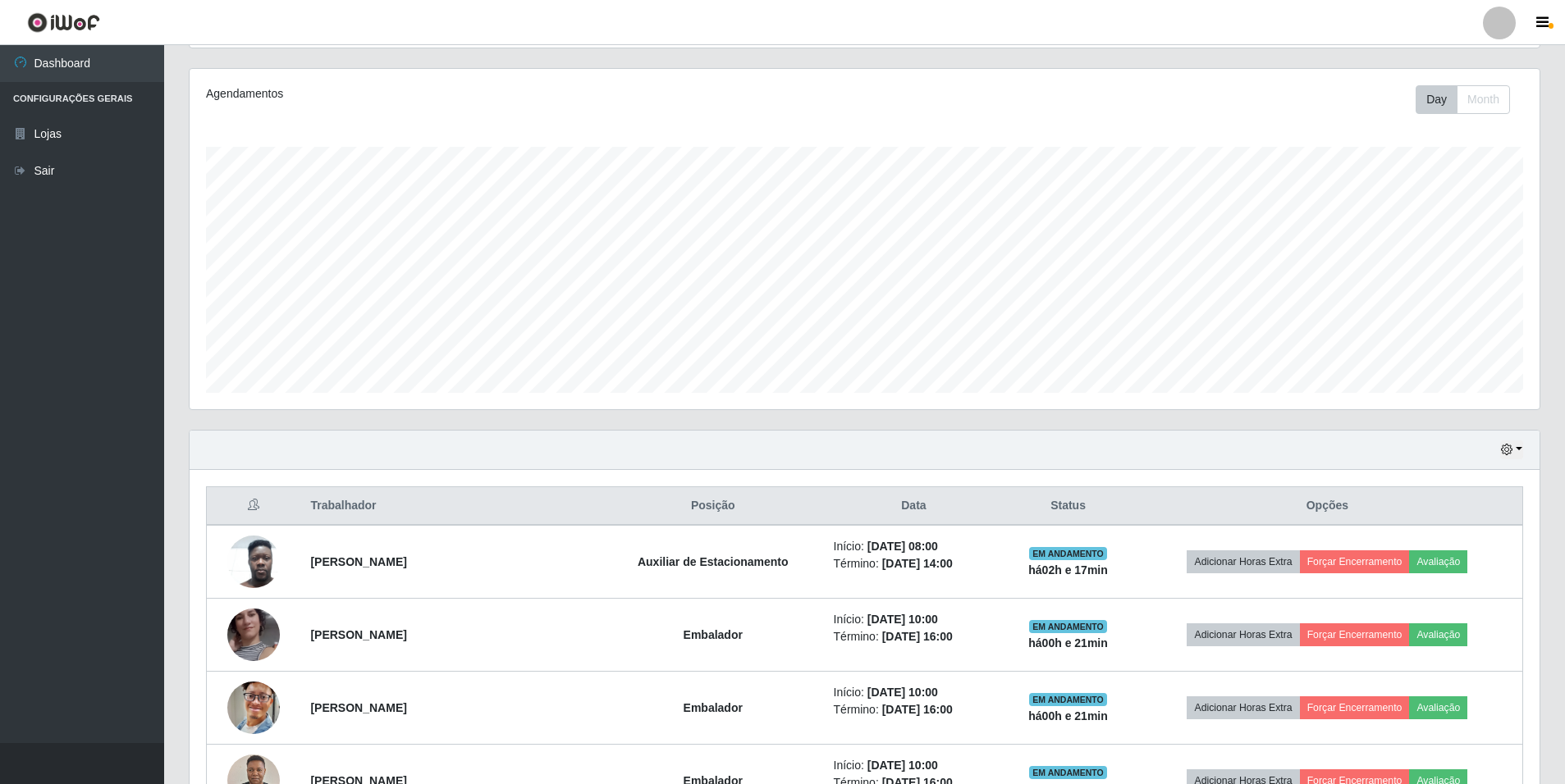
scroll to position [82, 0]
